Goal: Task Accomplishment & Management: Use online tool/utility

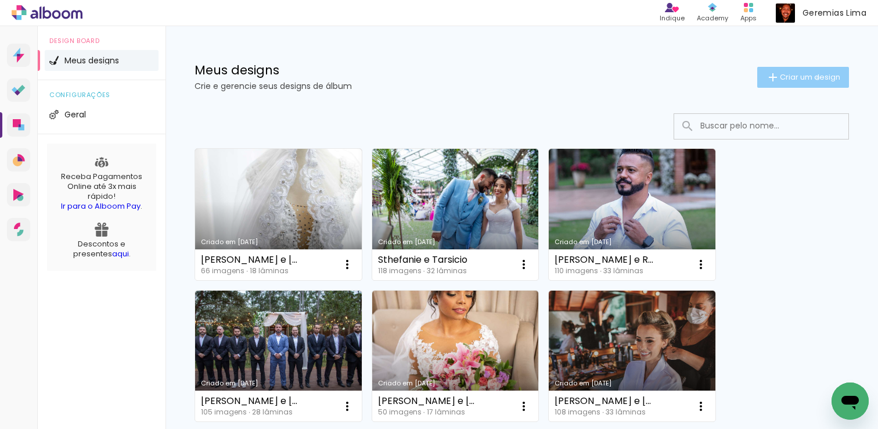
click at [807, 78] on span "Criar um design" at bounding box center [810, 77] width 60 height 8
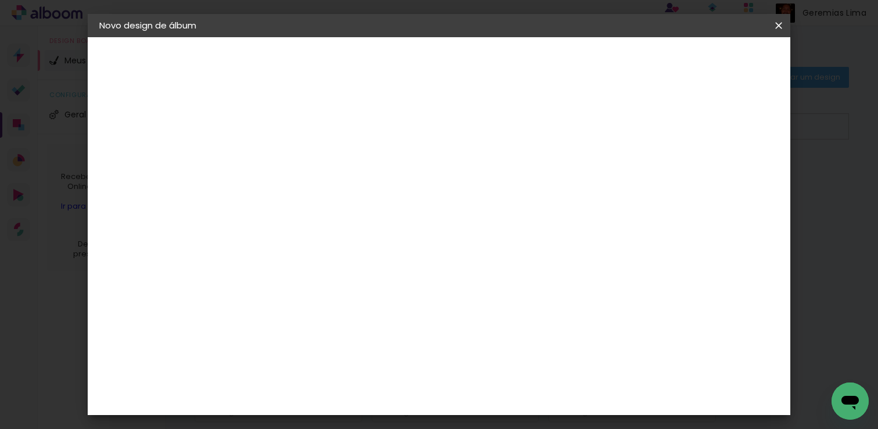
click at [289, 155] on input at bounding box center [289, 156] width 0 height 18
type input "teste"
type paper-input "teste"
click at [0, 0] on slot "Avançar" at bounding box center [0, 0] width 0 height 0
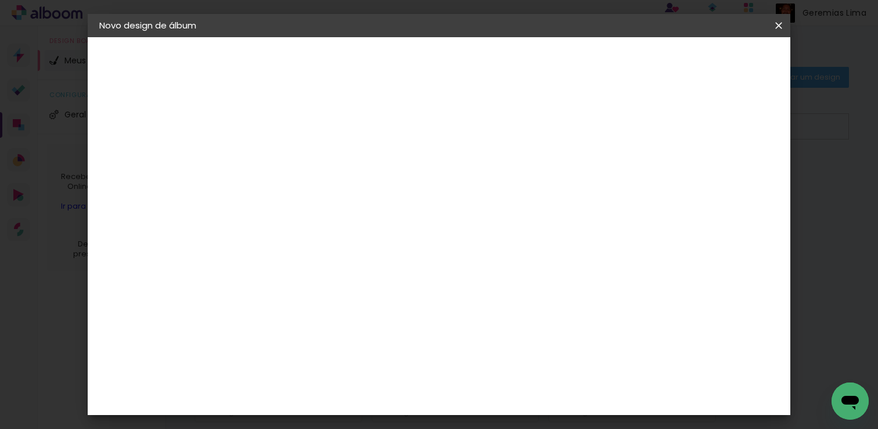
click at [354, 396] on paper-item "[PERSON_NAME]" at bounding box center [318, 409] width 125 height 26
click at [0, 0] on slot "Avançar" at bounding box center [0, 0] width 0 height 0
click at [335, 193] on input "text" at bounding box center [311, 202] width 45 height 18
click at [506, 224] on paper-item "Slim Book" at bounding box center [515, 215] width 232 height 23
type input "Slim Book"
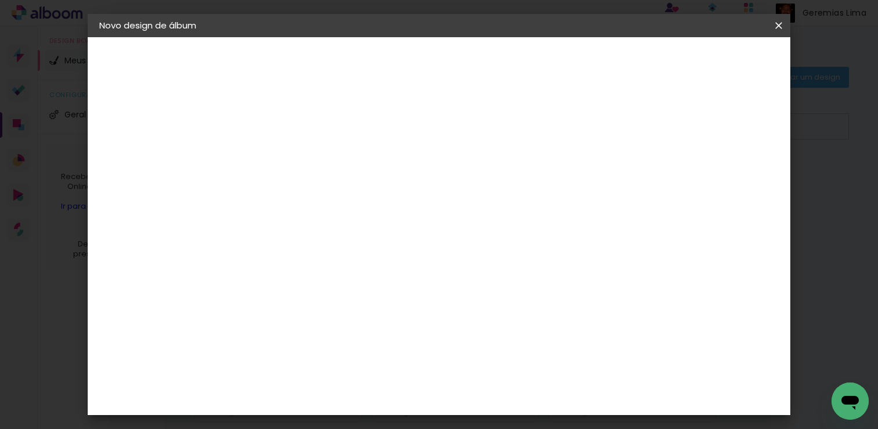
scroll to position [494, 0]
click at [0, 0] on slot "Avançar" at bounding box center [0, 0] width 0 height 0
click at [0, 0] on slot "Voltar" at bounding box center [0, 0] width 0 height 0
click at [349, 195] on iron-icon at bounding box center [342, 202] width 14 height 14
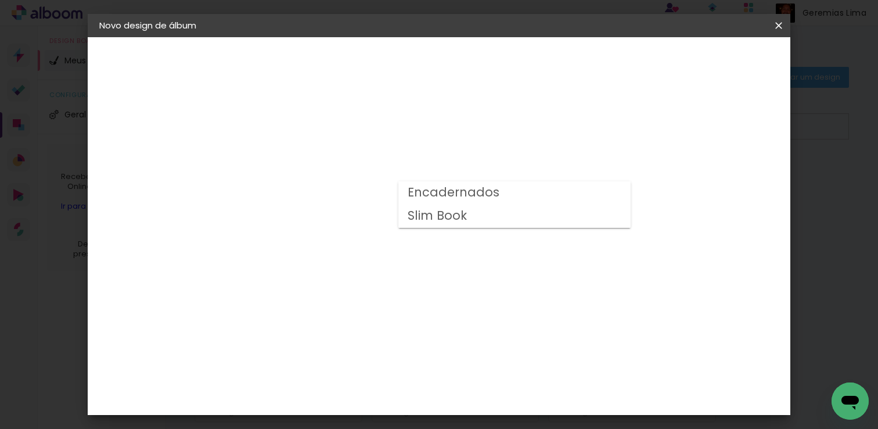
click at [478, 208] on paper-item "Slim Book" at bounding box center [515, 215] width 232 height 23
type input "Slim Book"
click at [411, 325] on span "15 × 20 cm" at bounding box center [389, 340] width 43 height 31
click at [479, 68] on paper-button "Avançar" at bounding box center [450, 62] width 57 height 20
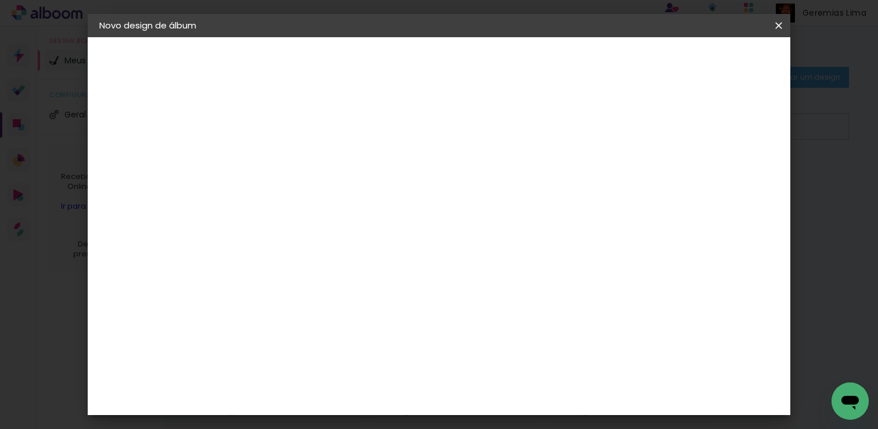
click at [0, 0] on slot "Voltar" at bounding box center [0, 0] width 0 height 0
click at [335, 193] on input "text" at bounding box center [311, 202] width 45 height 18
click at [493, 220] on paper-item "Slim Book" at bounding box center [515, 215] width 232 height 23
type input "Slim Book"
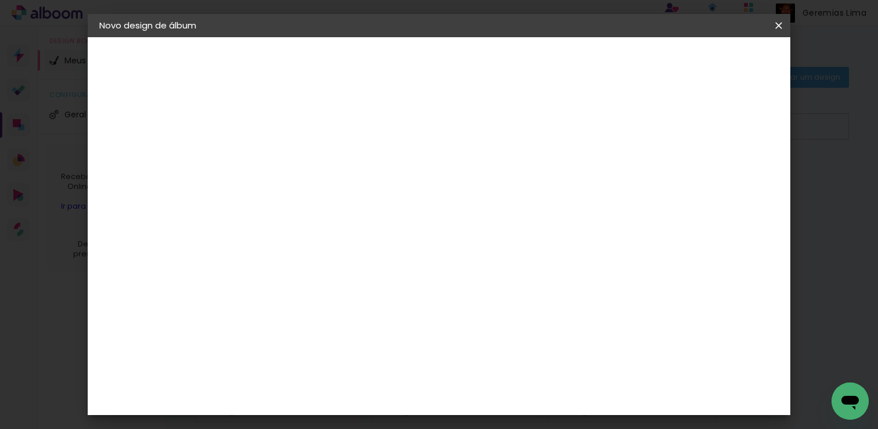
click at [368, 254] on span "45 x 90" at bounding box center [341, 266] width 54 height 24
click at [479, 67] on paper-button "Avançar" at bounding box center [450, 62] width 57 height 20
click at [523, 58] on span "Iniciar design" at bounding box center [505, 66] width 35 height 16
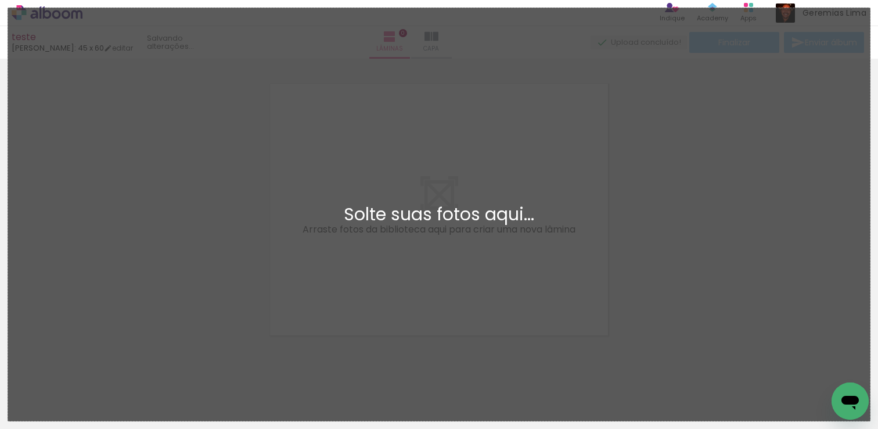
scroll to position [15, 0]
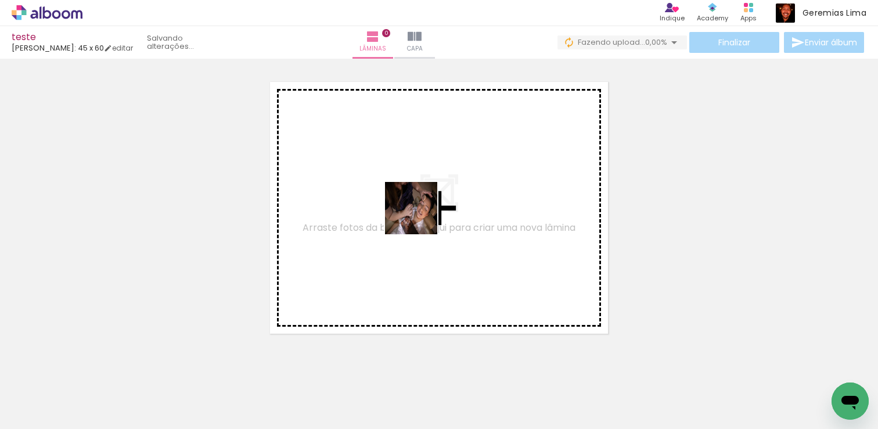
drag, startPoint x: 295, startPoint y: 279, endPoint x: 420, endPoint y: 216, distance: 140.0
click at [420, 216] on quentale-workspace at bounding box center [439, 214] width 878 height 429
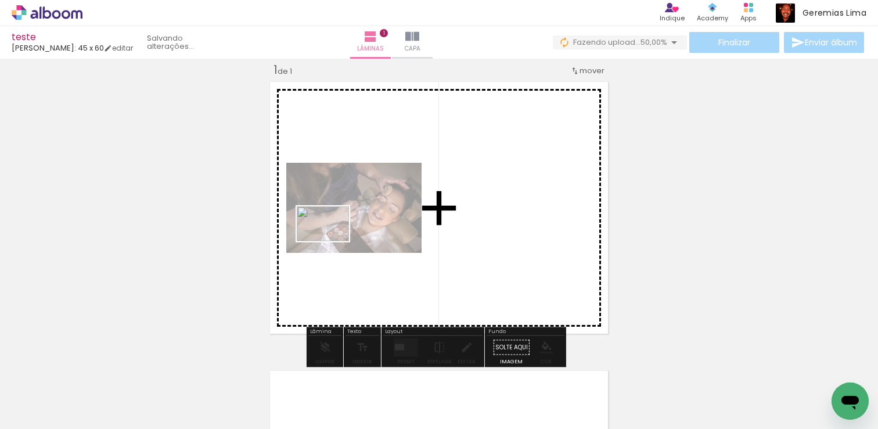
drag, startPoint x: 267, startPoint y: 329, endPoint x: 332, endPoint y: 241, distance: 109.2
click at [332, 241] on quentale-workspace at bounding box center [439, 214] width 878 height 429
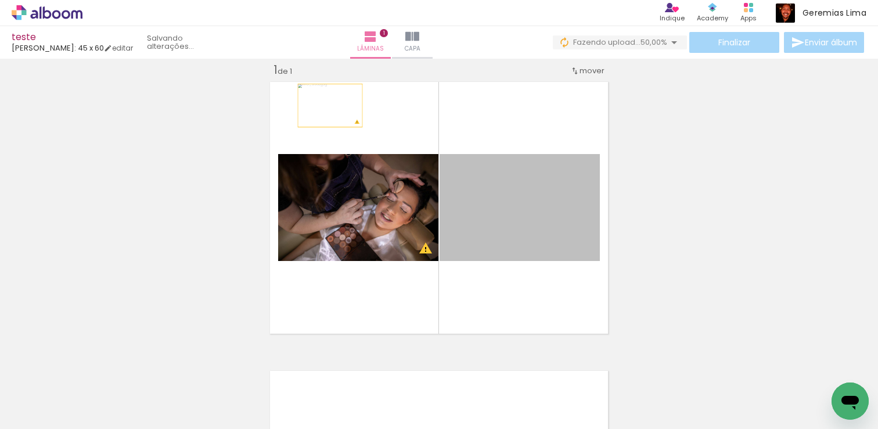
drag, startPoint x: 551, startPoint y: 199, endPoint x: 326, endPoint y: 105, distance: 243.5
click at [326, 105] on quentale-layouter at bounding box center [439, 208] width 346 height 260
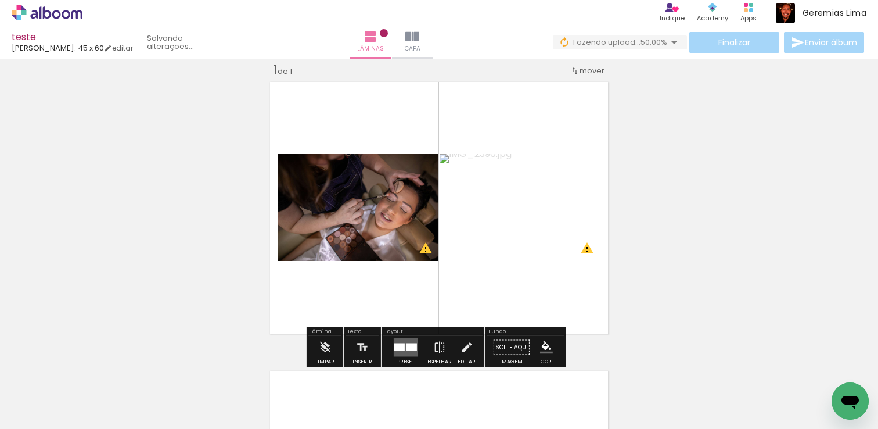
click at [402, 347] on quentale-layouter at bounding box center [406, 347] width 24 height 19
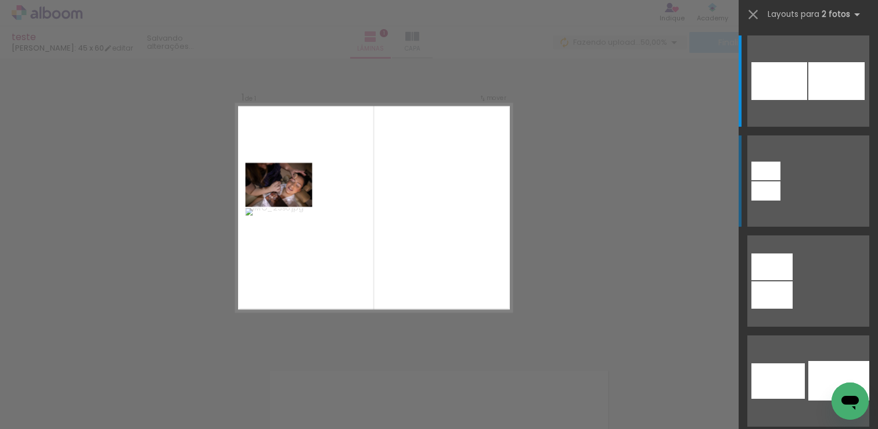
click at [809, 100] on div at bounding box center [837, 81] width 56 height 38
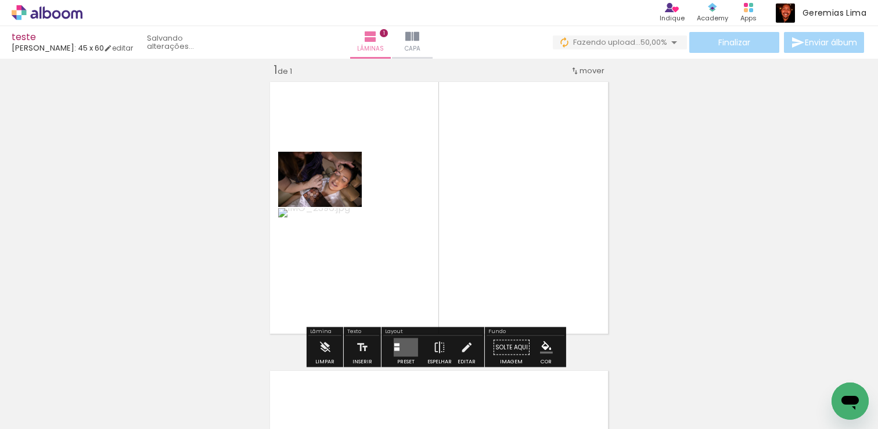
click at [411, 350] on quentale-layouter at bounding box center [406, 347] width 24 height 19
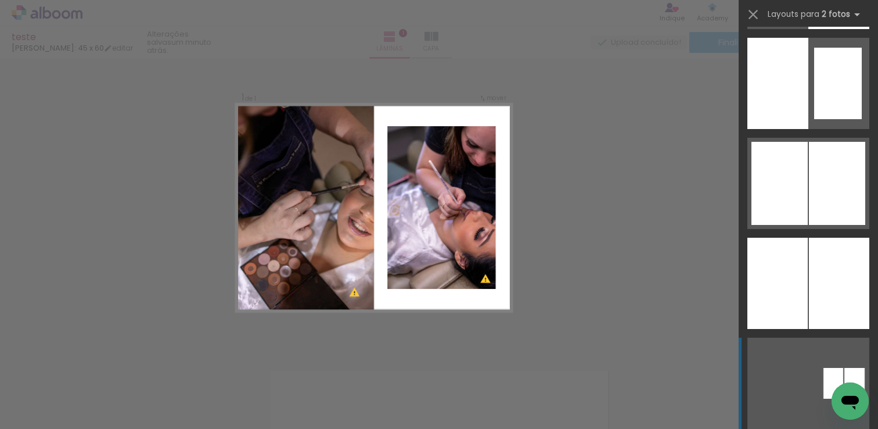
scroll to position [9091, 0]
